Goal: Navigation & Orientation: Find specific page/section

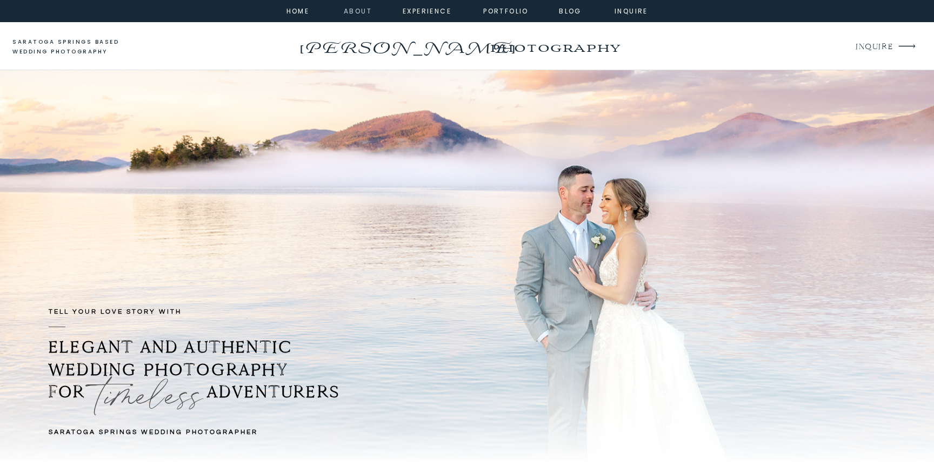
click at [357, 8] on nav "about" at bounding box center [356, 10] width 24 height 10
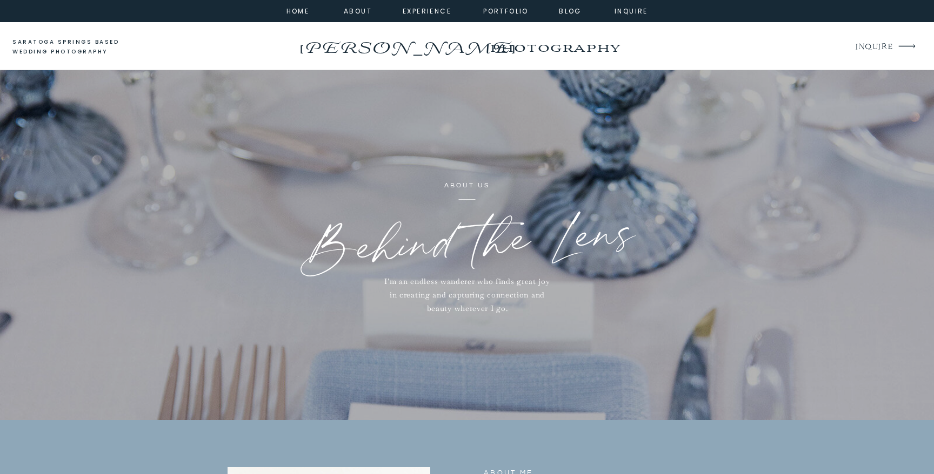
click at [413, 21] on div at bounding box center [467, 11] width 934 height 22
click at [418, 14] on nav "experience" at bounding box center [425, 10] width 44 height 10
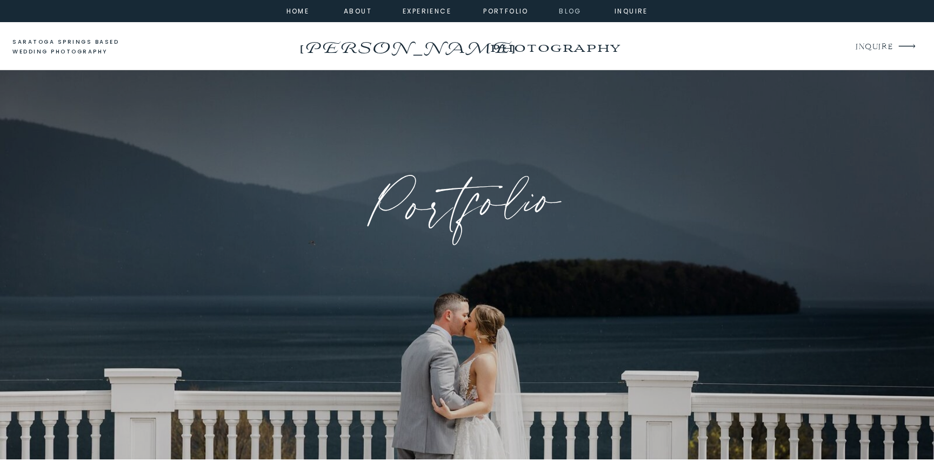
click at [577, 11] on nav "Blog" at bounding box center [570, 10] width 39 height 10
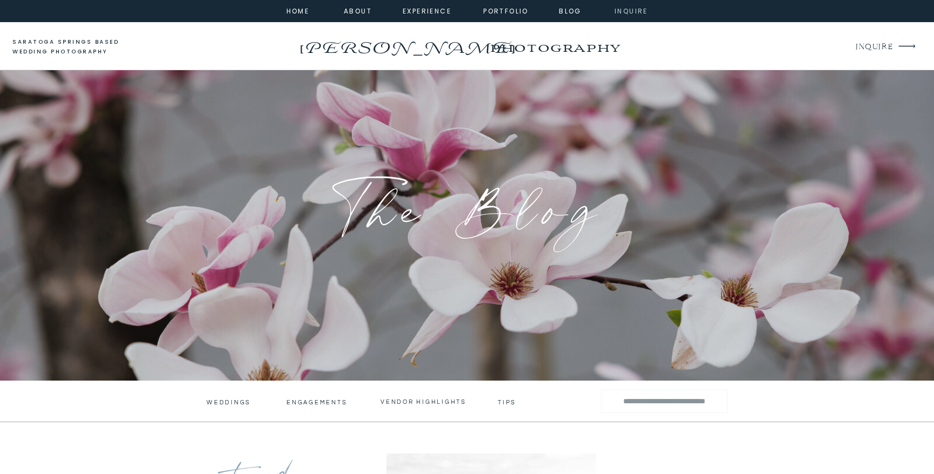
click at [620, 14] on nav "inquire" at bounding box center [631, 10] width 39 height 10
